Goal: Information Seeking & Learning: Understand process/instructions

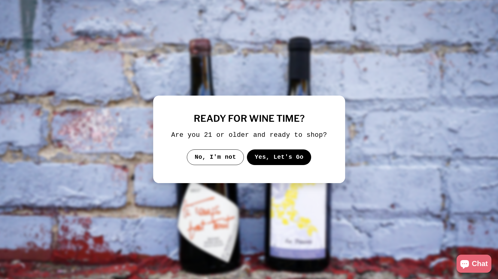
click at [278, 162] on button "Yes, Let's Go" at bounding box center [278, 157] width 65 height 16
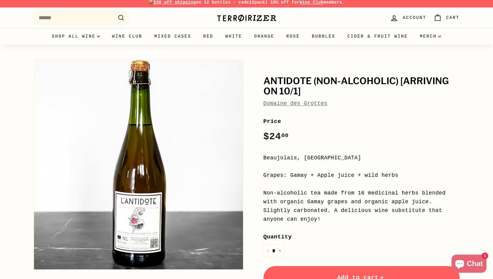
scroll to position [7, 0]
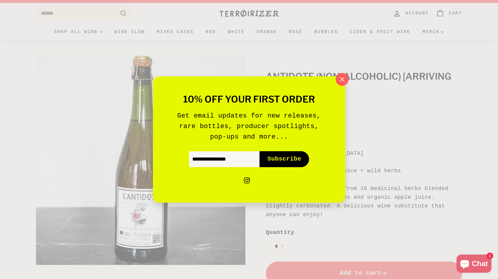
click at [343, 79] on icon "button" at bounding box center [341, 79] width 9 height 9
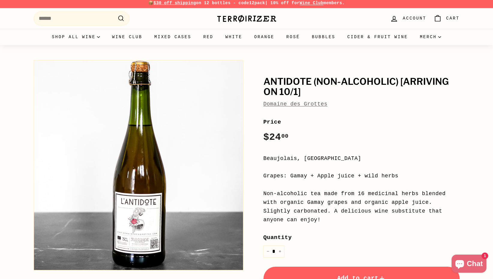
scroll to position [0, 0]
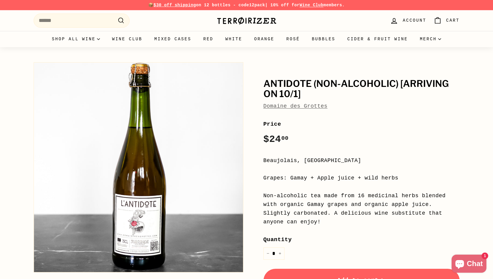
click at [268, 23] on img at bounding box center [247, 21] width 60 height 8
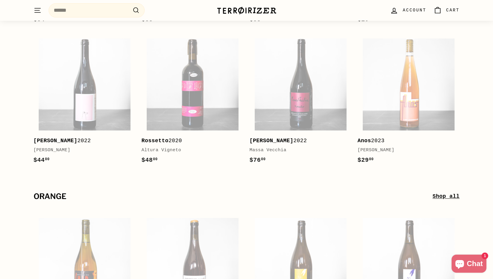
scroll to position [2961, 0]
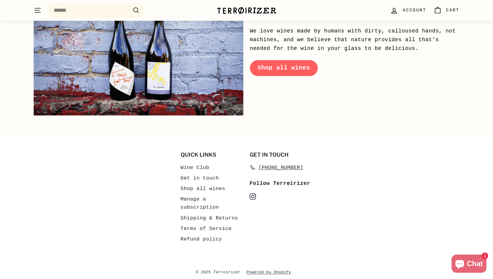
click at [217, 213] on link "Shipping & Returns" at bounding box center [210, 218] width 58 height 11
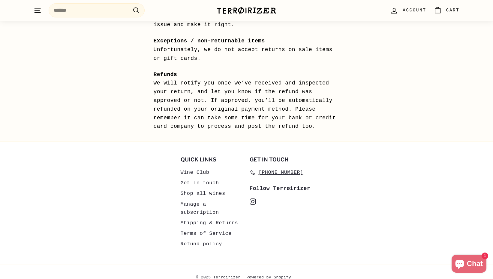
scroll to position [596, 0]
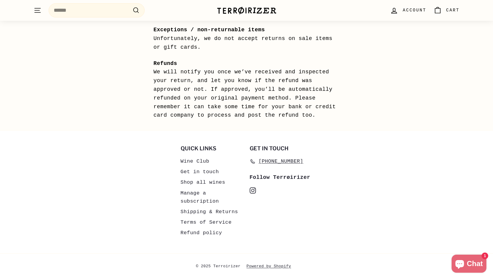
click at [37, 8] on icon "." at bounding box center [37, 8] width 6 height 0
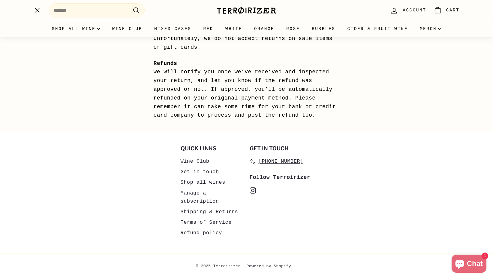
click at [211, 170] on link "Get in touch" at bounding box center [200, 171] width 38 height 11
